Goal: Task Accomplishment & Management: Use online tool/utility

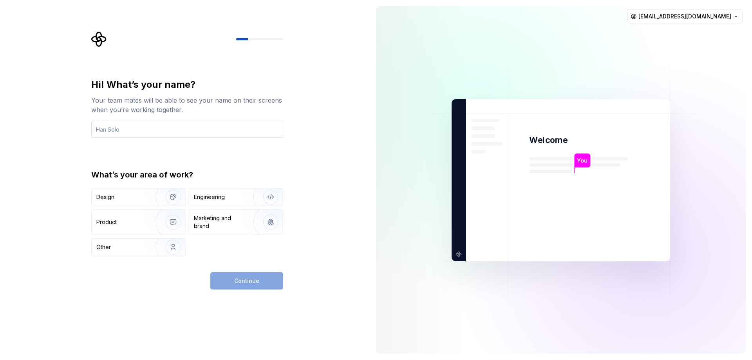
click at [149, 127] on input "text" at bounding box center [187, 129] width 192 height 17
type input "rick"
click at [141, 194] on div "Design" at bounding box center [120, 197] width 49 height 8
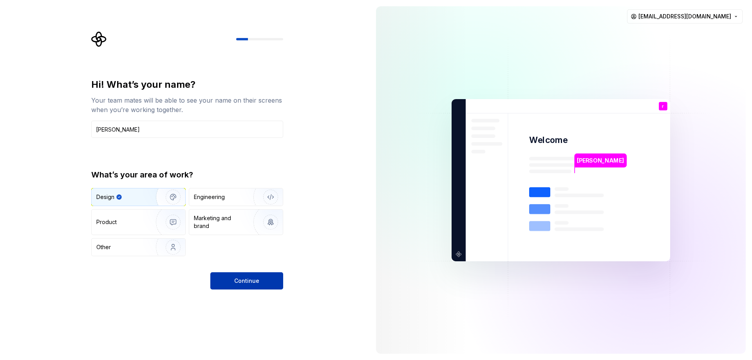
click at [248, 277] on span "Continue" at bounding box center [246, 281] width 25 height 8
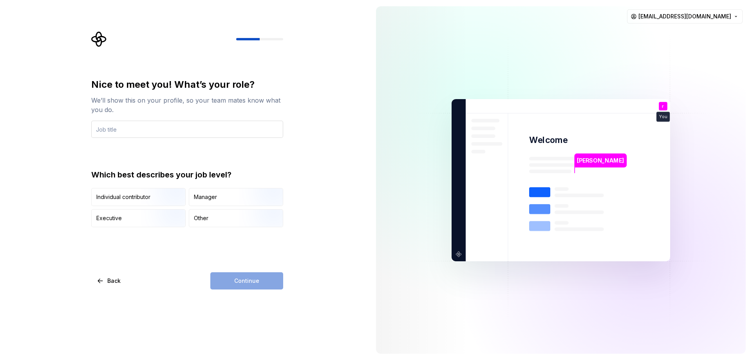
click at [130, 128] on input "text" at bounding box center [187, 129] width 192 height 17
type input "student"
click at [207, 219] on div "Other" at bounding box center [201, 218] width 14 height 8
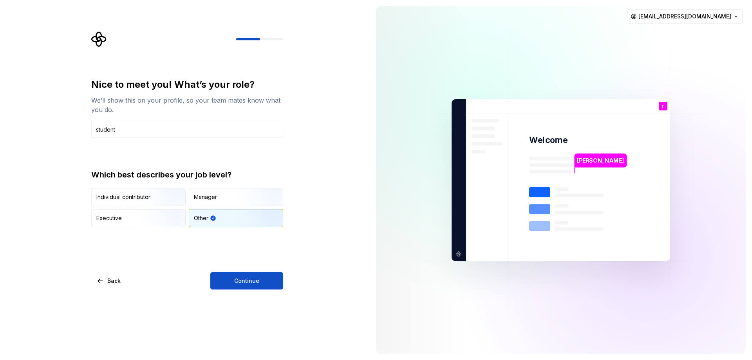
click at [230, 271] on div "Nice to meet you! What’s your role? We’ll show this on your profile, so your te…" at bounding box center [187, 183] width 192 height 211
click at [233, 275] on button "Continue" at bounding box center [246, 280] width 73 height 17
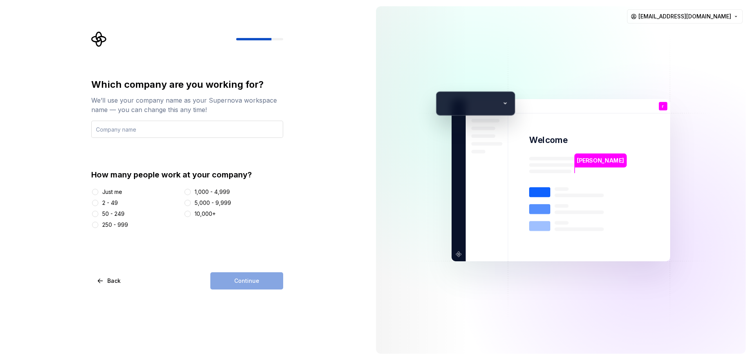
click at [130, 130] on input "text" at bounding box center [187, 129] width 192 height 17
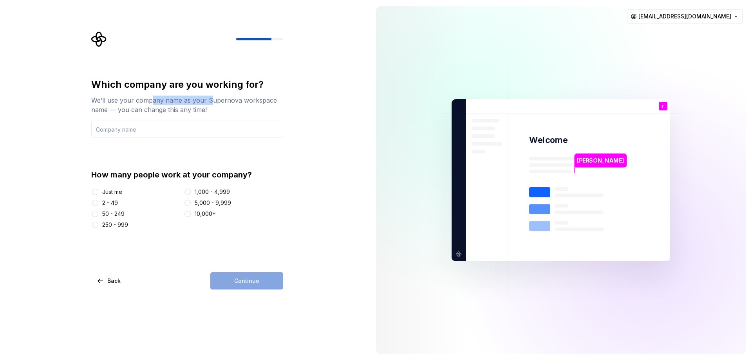
drag, startPoint x: 153, startPoint y: 101, endPoint x: 209, endPoint y: 101, distance: 56.4
click at [209, 101] on div "We’ll use your company name as your Supernova workspace name — you can change t…" at bounding box center [187, 105] width 192 height 19
click at [112, 130] on input "text" at bounding box center [187, 129] width 192 height 17
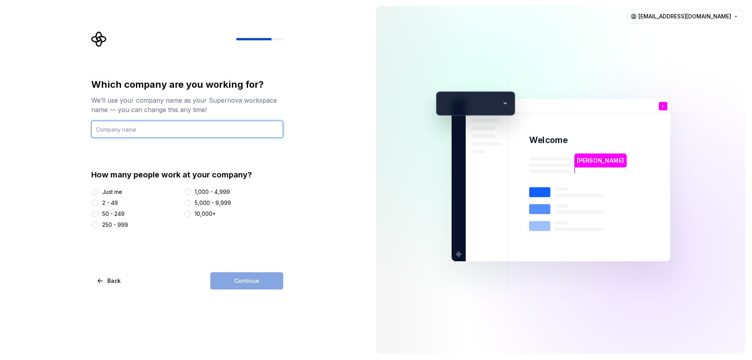
click at [109, 128] on input "text" at bounding box center [187, 129] width 192 height 17
type input "offshore"
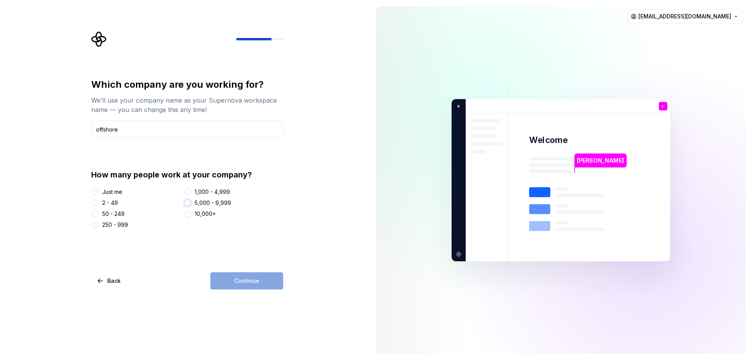
click at [190, 203] on button "5,000 - 9,999" at bounding box center [188, 203] width 6 height 6
click at [239, 274] on button "Continue" at bounding box center [246, 280] width 73 height 17
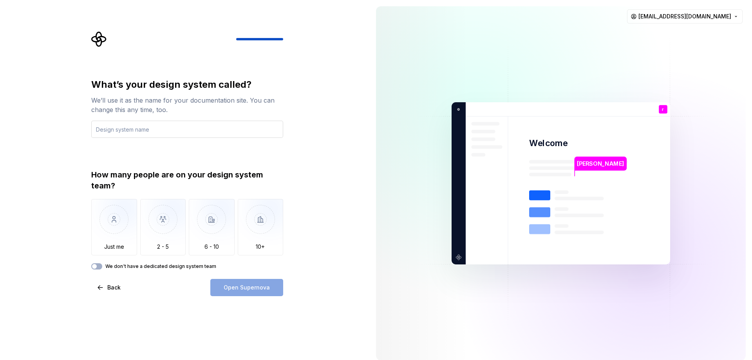
click at [148, 131] on input "text" at bounding box center [187, 129] width 192 height 17
click at [125, 131] on input "text" at bounding box center [187, 129] width 192 height 17
type input "f"
type input "neighbors"
click at [122, 226] on img "button" at bounding box center [114, 225] width 46 height 52
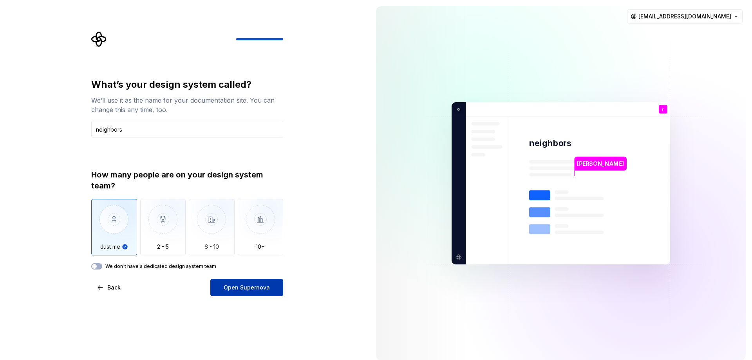
click at [227, 288] on span "Open Supernova" at bounding box center [247, 288] width 46 height 8
click at [99, 36] on icon "Supernova Logo" at bounding box center [99, 39] width 16 height 16
click at [98, 268] on button "We don't have a dedicated design system team" at bounding box center [96, 266] width 11 height 6
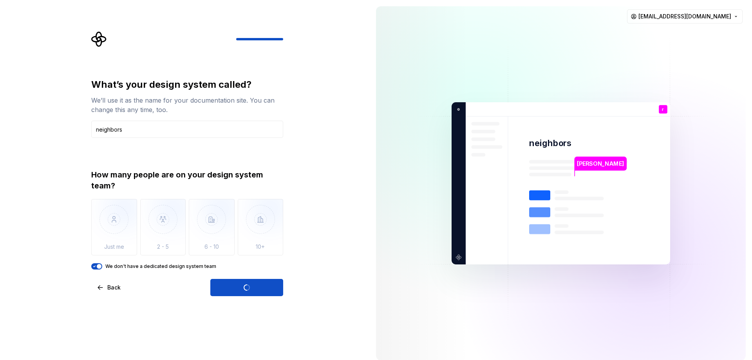
click at [95, 266] on icon "button" at bounding box center [95, 266] width 2 height 1
click at [105, 287] on button "Back" at bounding box center [109, 287] width 36 height 17
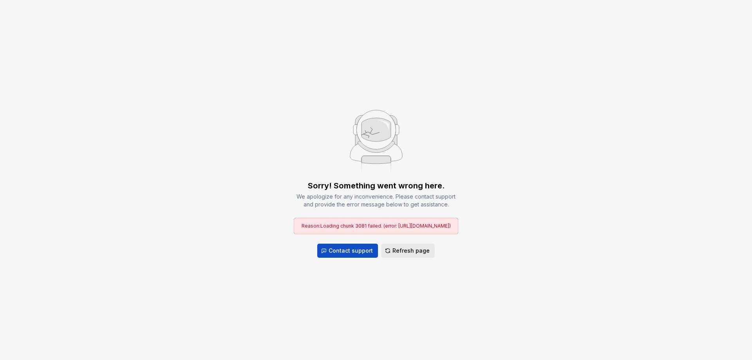
click at [406, 247] on span "Refresh page" at bounding box center [411, 251] width 37 height 8
click at [414, 247] on span "Refresh page" at bounding box center [411, 251] width 37 height 8
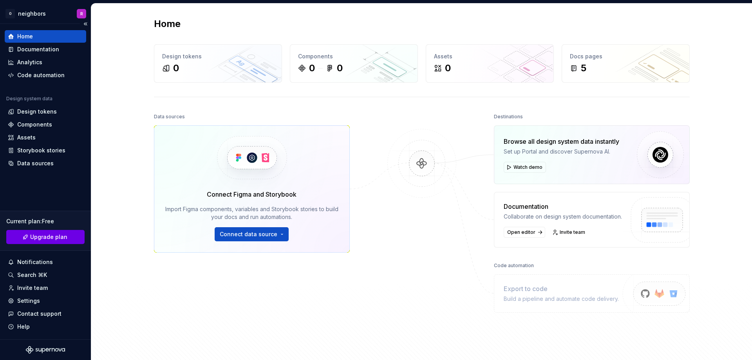
click at [42, 238] on span "Upgrade plan" at bounding box center [48, 237] width 37 height 8
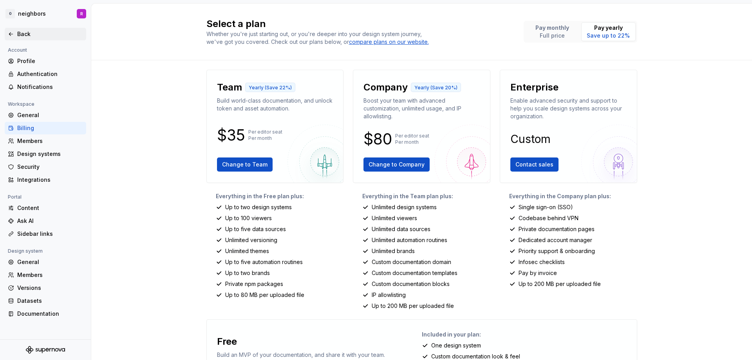
click at [24, 36] on div "Back" at bounding box center [50, 34] width 66 height 8
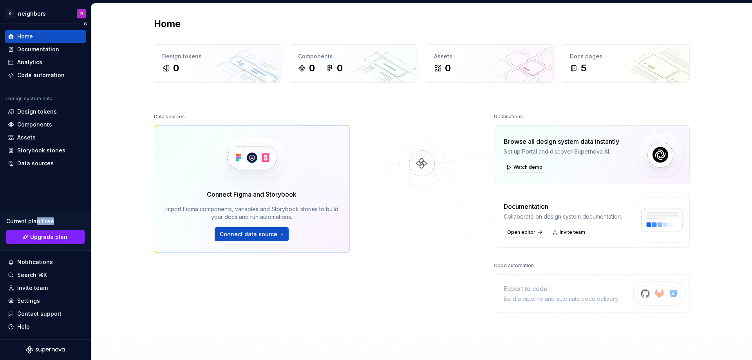
drag, startPoint x: 34, startPoint y: 223, endPoint x: 65, endPoint y: 223, distance: 30.2
click at [65, 223] on div "Current plan : Free" at bounding box center [45, 221] width 78 height 8
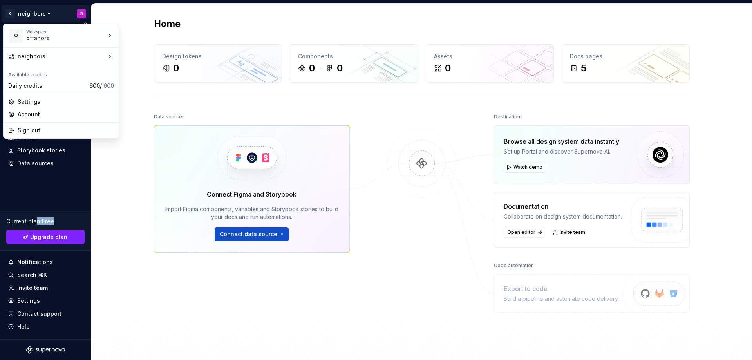
click at [32, 13] on html "O neighbors R Home Documentation Analytics Code automation Design system data D…" at bounding box center [376, 180] width 752 height 360
click at [36, 85] on div "Daily credits" at bounding box center [47, 86] width 78 height 8
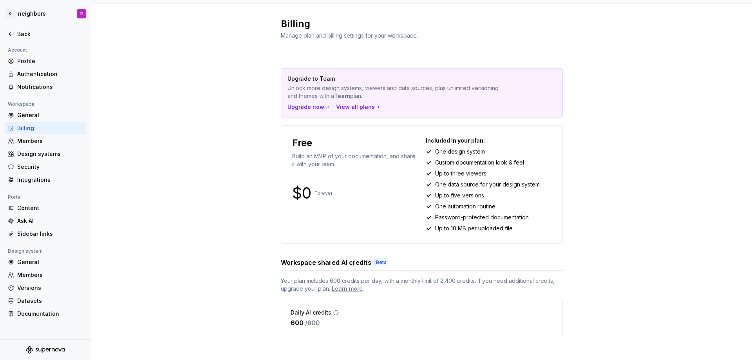
click at [613, 217] on div "Upgrade to Team Unlock more design systems, viewers and data sources, plus unli…" at bounding box center [421, 210] width 661 height 313
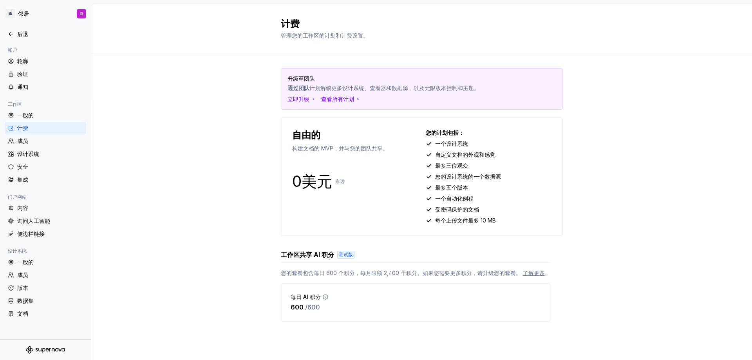
click at [598, 164] on div "升级至团队 通过团队 计划解锁更多设计系统、查看器和数据源，以及无限版本控制和主题 。 立即升级 查看所有计划 自由的 构建文档的 MVP，并与您的团队共享。…" at bounding box center [421, 202] width 661 height 297
drag, startPoint x: 302, startPoint y: 151, endPoint x: 363, endPoint y: 148, distance: 61.2
click at [363, 148] on font "构建文档的 MVP，并与您的团队共享。" at bounding box center [340, 148] width 96 height 7
drag, startPoint x: 295, startPoint y: 306, endPoint x: 323, endPoint y: 310, distance: 28.5
click at [323, 310] on div "600 / 600" at bounding box center [310, 306] width 38 height 9
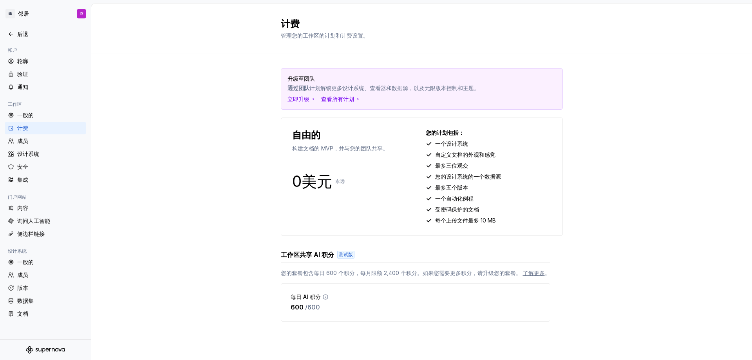
click at [354, 273] on font "您的套餐包含每日 600 个积分，每月限额 2,400 个积分。如果您需要更多积分，请升级您的套餐。" at bounding box center [401, 273] width 241 height 7
drag, startPoint x: 365, startPoint y: 272, endPoint x: 505, endPoint y: 269, distance: 139.9
click at [505, 269] on div "工作区共享 AI 积分 测试版 您的套餐包含每日 600 个积分，每月限额 2,400 个积分。如果您需要更多积分，请升级您的套餐。 了解更多 。 每日 AI…" at bounding box center [416, 286] width 270 height 72
click at [34, 224] on font "询问人工智能" at bounding box center [33, 220] width 33 height 7
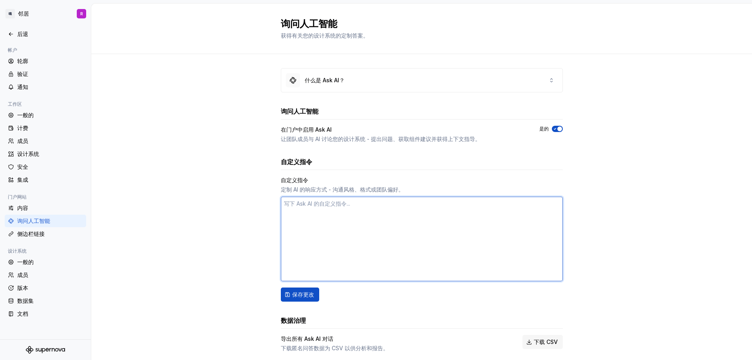
click at [304, 215] on textarea at bounding box center [422, 239] width 282 height 85
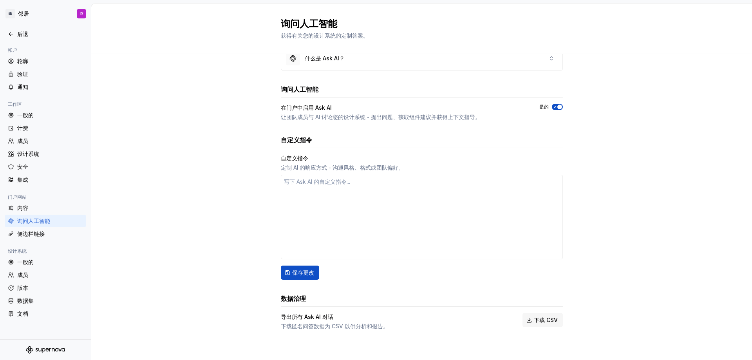
type textarea "*"
click at [36, 351] on icon "超新星标志" at bounding box center [37, 350] width 2 height 4
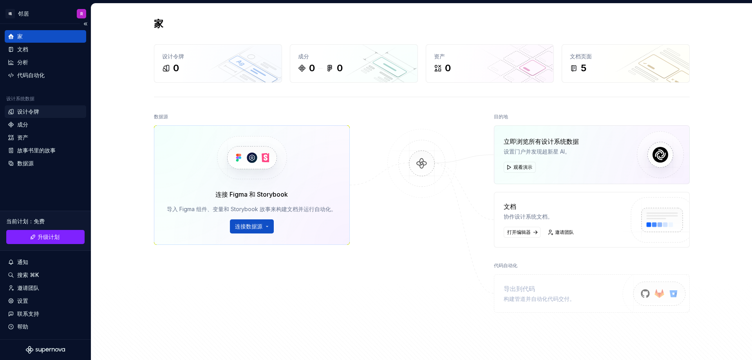
click at [39, 109] on div "设计令牌" at bounding box center [45, 112] width 75 height 8
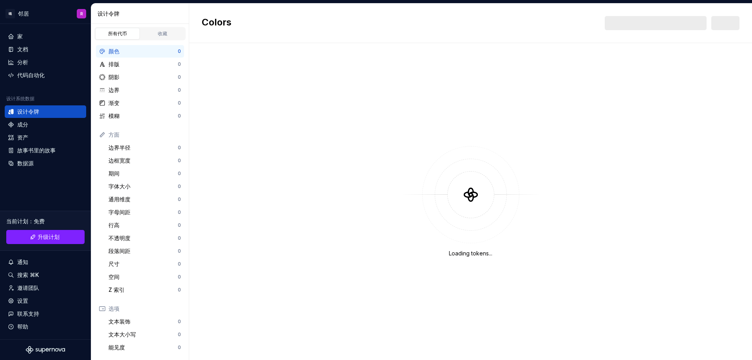
click at [271, 95] on div "Loading tokens..." at bounding box center [470, 201] width 563 height 317
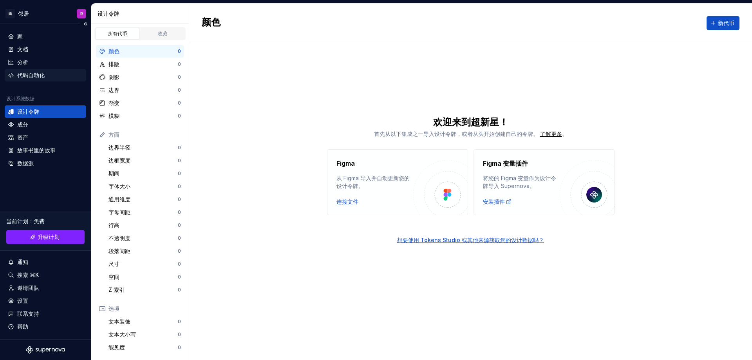
click at [41, 72] on font "代码自动化" at bounding box center [30, 75] width 27 height 7
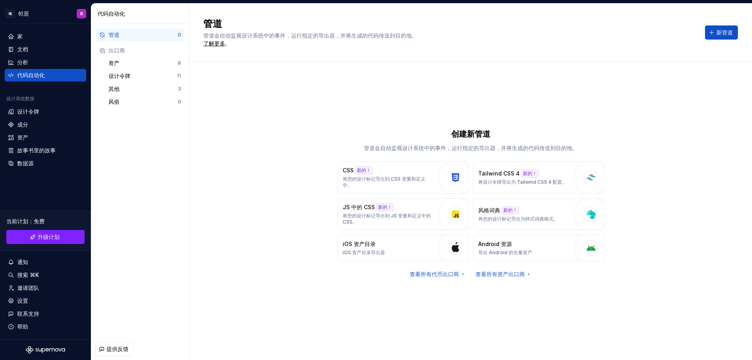
click at [593, 74] on div "创建新管道 管道会自动监视设计系统中的事件，运行指定的导出器，并将生成的代码传送到目的地。 CSS 新的！ 将您的设计标记导出到 CSS 变量和定义中。 Ta…" at bounding box center [470, 211] width 535 height 298
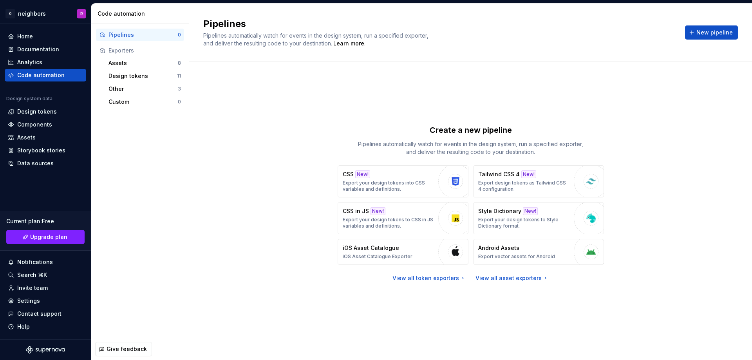
click at [469, 92] on div "Create a new pipeline Pipelines automatically watch for events in the design sy…" at bounding box center [470, 203] width 535 height 254
